Goal: Task Accomplishment & Management: Manage account settings

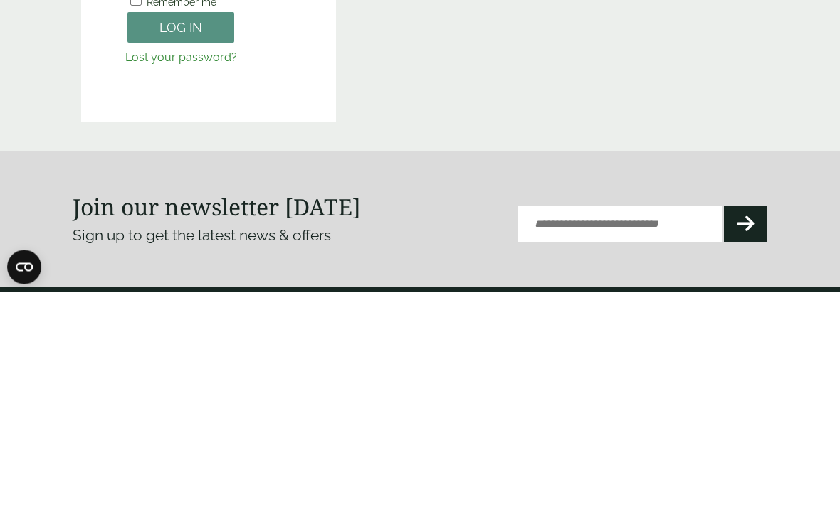
type input "**********"
click at [181, 243] on button "Log in" at bounding box center [180, 243] width 107 height 31
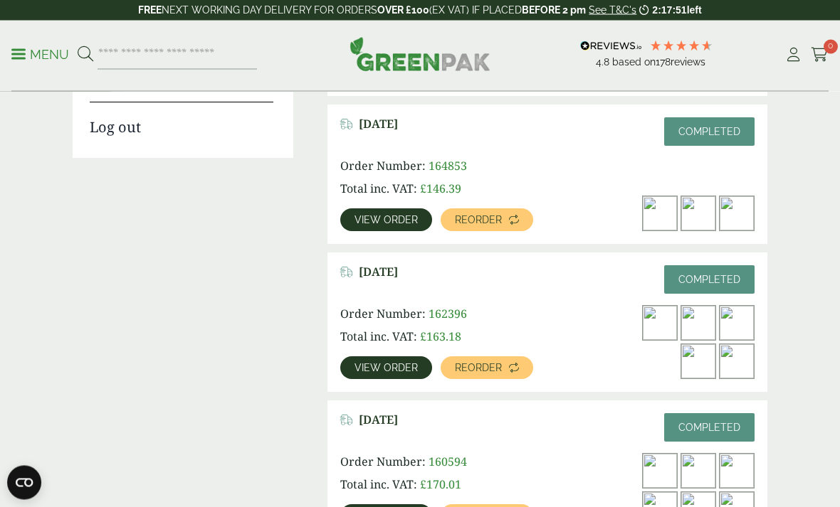
scroll to position [430, 0]
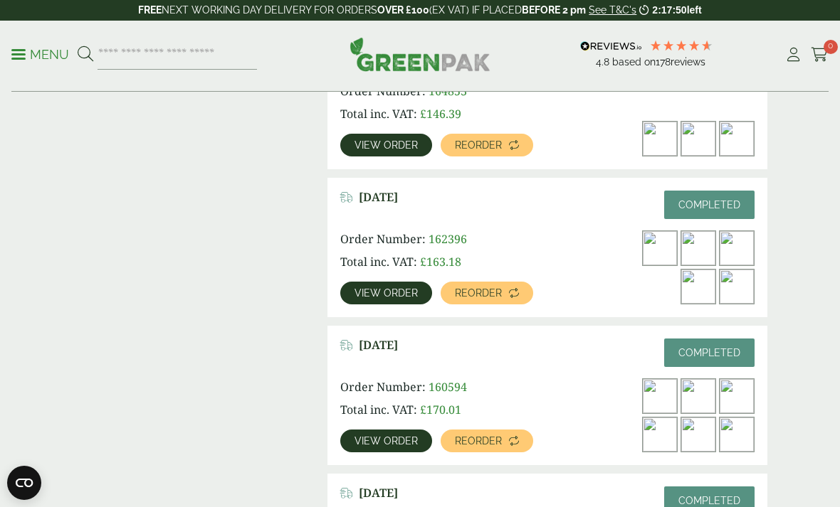
click at [380, 438] on span "View order" at bounding box center [385, 441] width 63 height 10
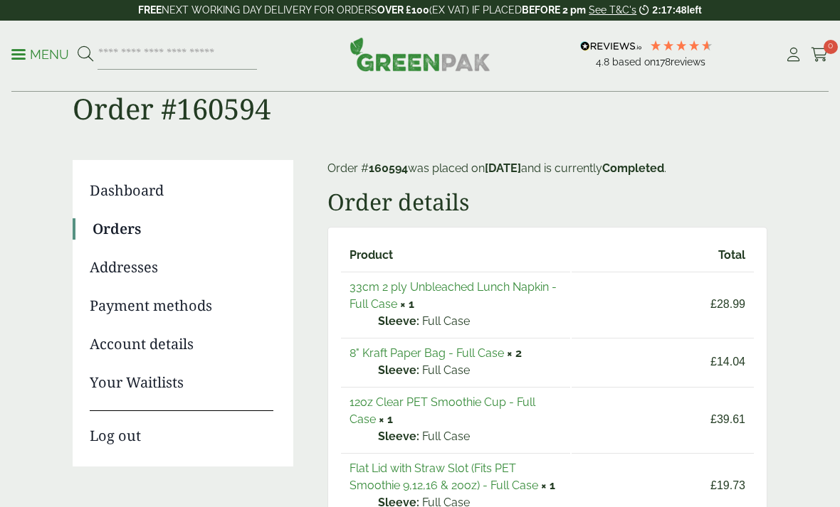
scroll to position [46, 0]
click at [512, 401] on link "12oz Clear PET Smoothie Cup - Full Case" at bounding box center [442, 411] width 186 height 31
